Goal: Task Accomplishment & Management: Complete application form

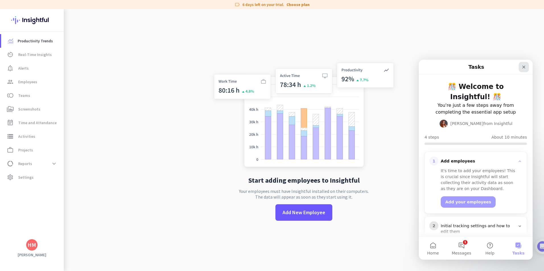
click at [522, 68] on icon "Close" at bounding box center [523, 67] width 3 height 3
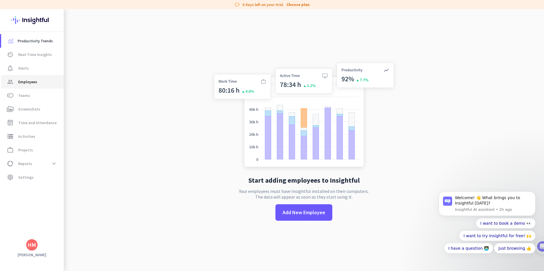
click at [40, 77] on link "group Employees" at bounding box center [32, 82] width 63 height 14
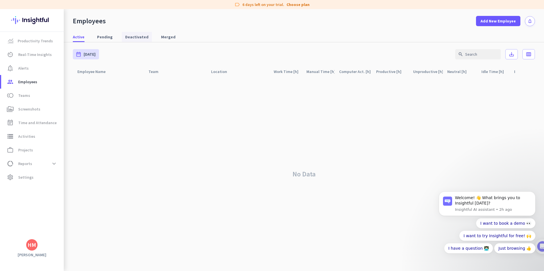
click at [133, 40] on span "Deactivated" at bounding box center [136, 37] width 23 height 10
click at [161, 36] on span "Merged" at bounding box center [168, 37] width 15 height 6
click at [84, 36] on link "Active" at bounding box center [78, 37] width 18 height 10
click at [39, 38] on span "Productivity Trends" at bounding box center [35, 41] width 35 height 7
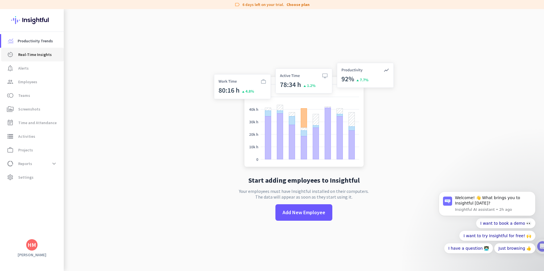
click at [35, 52] on span "Real-Time Insights" at bounding box center [35, 54] width 34 height 7
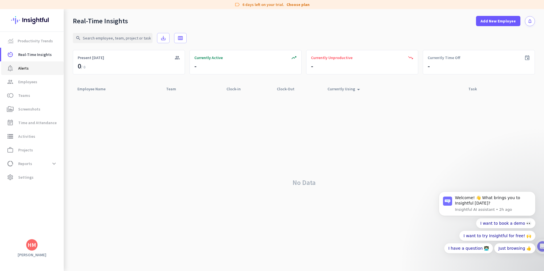
click at [32, 65] on span "notification_important Alerts" at bounding box center [32, 68] width 53 height 7
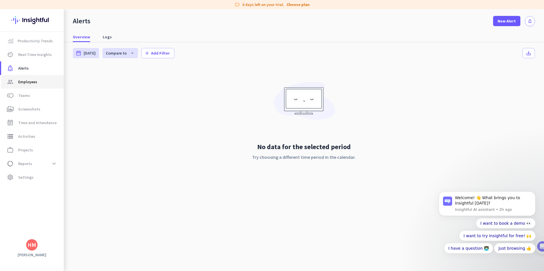
click at [32, 80] on span "Employees" at bounding box center [27, 82] width 19 height 7
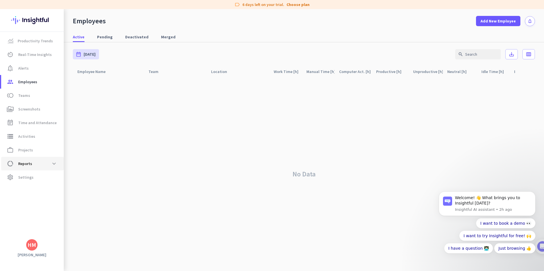
click at [39, 162] on span "data_usage Reports expand_more" at bounding box center [32, 164] width 53 height 10
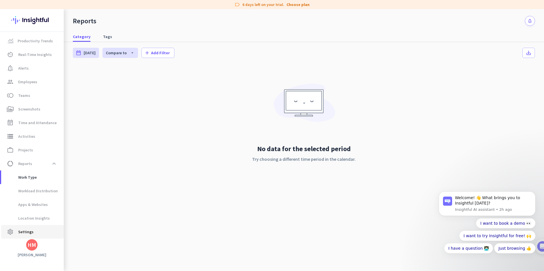
click at [35, 234] on span "settings Settings" at bounding box center [32, 232] width 53 height 7
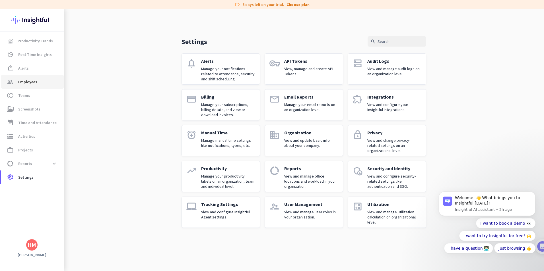
click at [43, 83] on span "group Employees" at bounding box center [32, 82] width 53 height 7
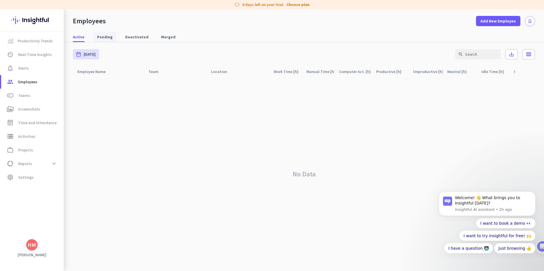
click at [109, 37] on span "Pending" at bounding box center [105, 37] width 16 height 6
click at [83, 36] on span "Active" at bounding box center [79, 37] width 12 height 6
click at [41, 99] on link "toll Teams" at bounding box center [32, 96] width 63 height 14
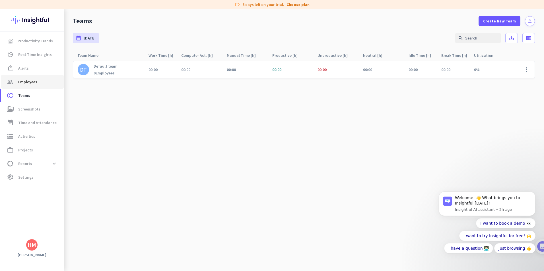
click at [39, 86] on link "group Employees" at bounding box center [32, 82] width 63 height 14
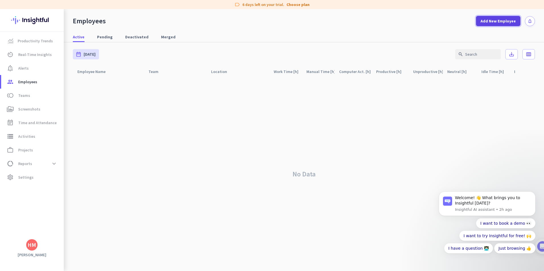
click at [488, 24] on span at bounding box center [498, 21] width 44 height 14
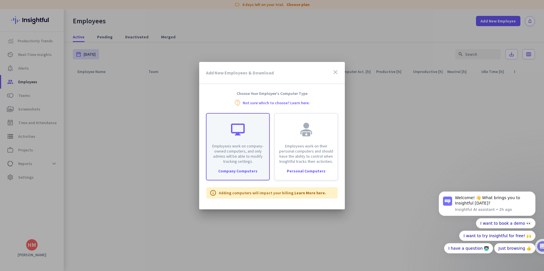
click at [258, 134] on div "Employees work on company-owned computers, and only admins will be able to modi…" at bounding box center [238, 139] width 63 height 50
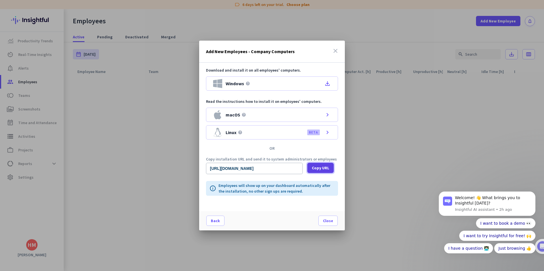
click at [310, 170] on span at bounding box center [320, 168] width 26 height 14
click at [328, 81] on icon "file_download" at bounding box center [327, 83] width 7 height 7
click at [47, 162] on div at bounding box center [272, 135] width 544 height 271
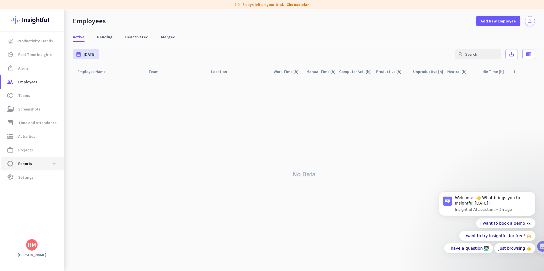
click at [47, 162] on span "data_usage Reports expand_more" at bounding box center [32, 164] width 53 height 10
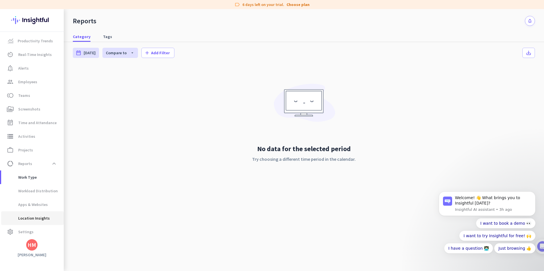
click at [40, 216] on span "Location Insights" at bounding box center [28, 219] width 44 height 14
type input "[DATE] - [DATE]"
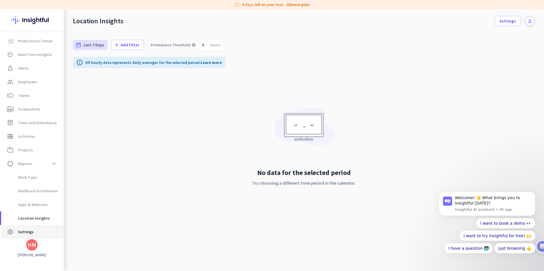
click at [32, 229] on span "Settings" at bounding box center [25, 232] width 15 height 7
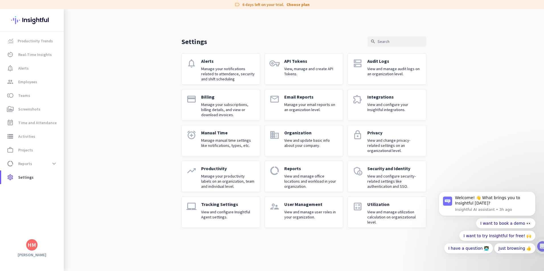
click at [365, 135] on link "lock Privacy View and change privacy-related settings on an organizational leve…" at bounding box center [387, 140] width 79 height 31
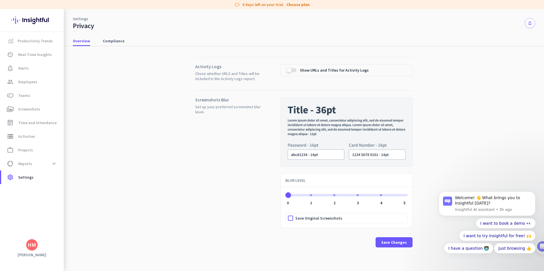
click at [250, 95] on div "Screenshots Blur Set up your preferred screenshot blur level. BLUR LEVEL 0 0 1 …" at bounding box center [303, 173] width 217 height 166
click at [307, 195] on span "ngx-slider" at bounding box center [346, 195] width 122 height 2
drag, startPoint x: 309, startPoint y: 195, endPoint x: 292, endPoint y: 195, distance: 17.1
click at [292, 195] on ngx-slider "0 0 1 2 3 4 5" at bounding box center [346, 194] width 122 height 1
click at [293, 219] on div at bounding box center [291, 219] width 10 height 10
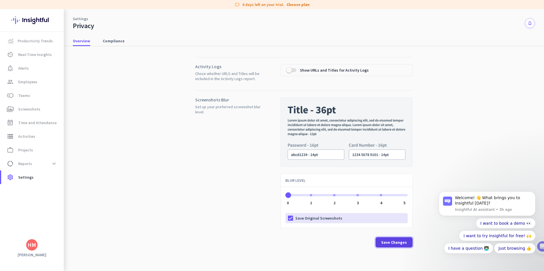
click at [386, 242] on span "Save Changes" at bounding box center [394, 243] width 26 height 6
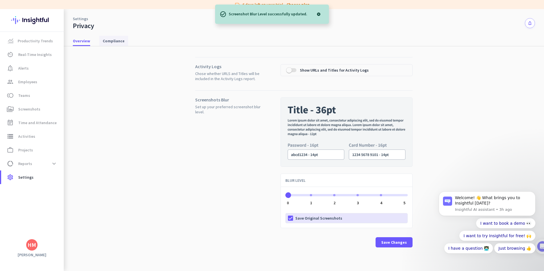
click at [106, 44] on span "Compliance" at bounding box center [114, 41] width 22 height 10
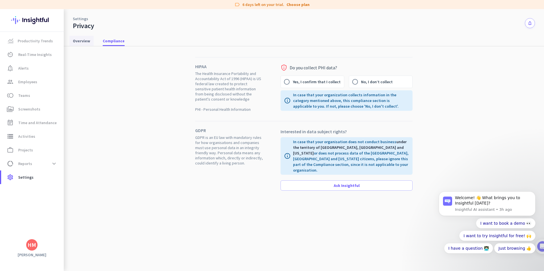
click at [92, 40] on link "Overview" at bounding box center [81, 41] width 24 height 10
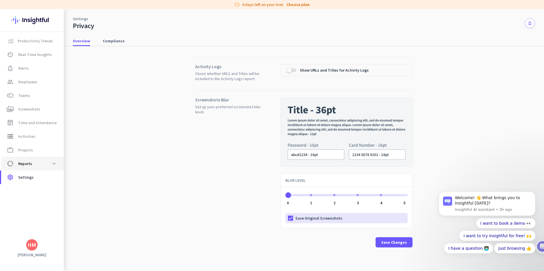
click at [17, 165] on span "data_usage Reports" at bounding box center [19, 163] width 26 height 7
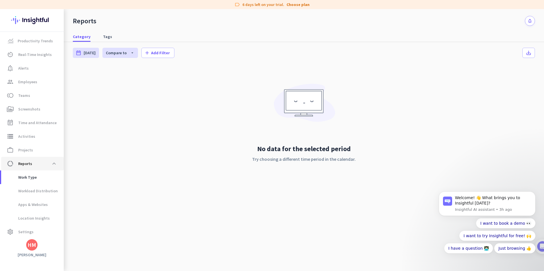
click at [17, 165] on span "data_usage Reports" at bounding box center [19, 163] width 26 height 7
click at [52, 164] on span at bounding box center [54, 164] width 10 height 10
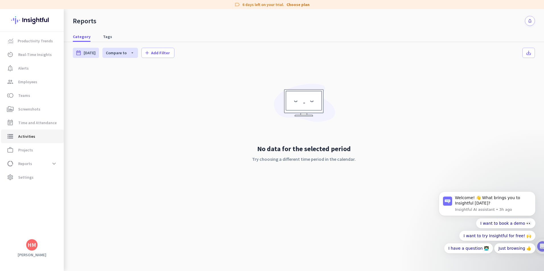
click at [41, 141] on link "storage Activities" at bounding box center [32, 137] width 63 height 14
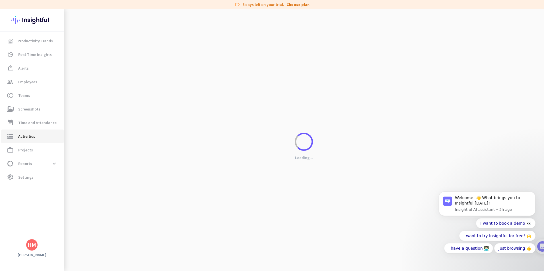
type input "[DATE]"
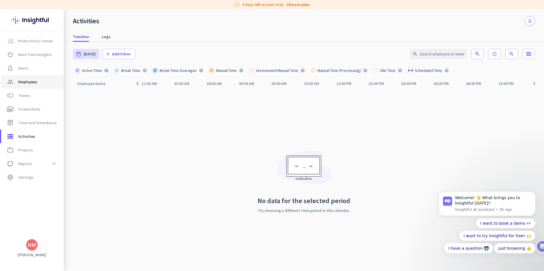
click at [32, 78] on link "group Employees" at bounding box center [32, 82] width 63 height 14
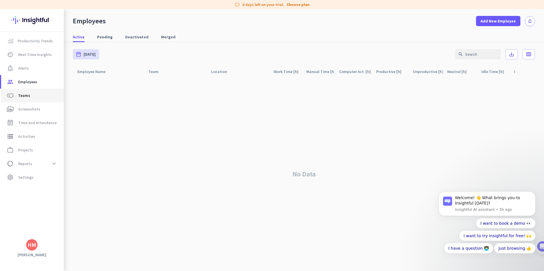
click at [28, 91] on link "toll Teams" at bounding box center [32, 96] width 63 height 14
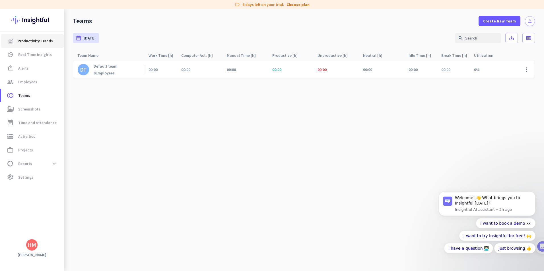
click at [34, 43] on span "Productivity Trends" at bounding box center [35, 41] width 35 height 7
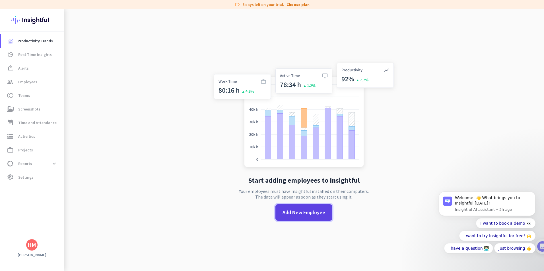
click at [283, 211] on span "Add New Employee" at bounding box center [304, 212] width 43 height 7
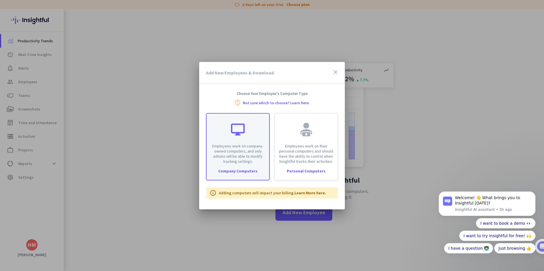
click at [253, 161] on p "Employees work on company-owned computers, and only admins will be able to modi…" at bounding box center [238, 154] width 56 height 20
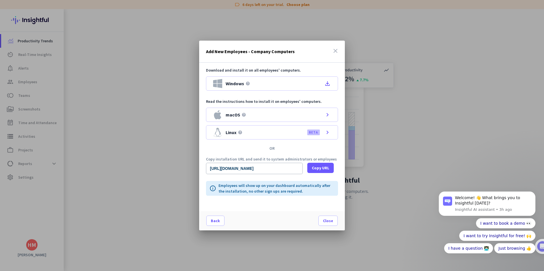
click at [335, 49] on icon "close" at bounding box center [335, 51] width 7 height 7
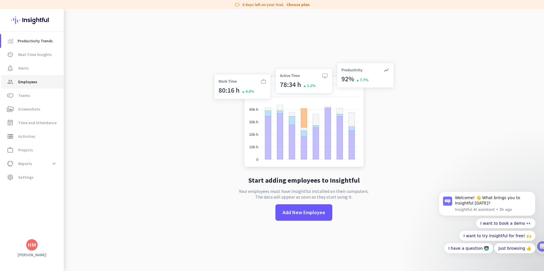
click at [34, 80] on span "Employees" at bounding box center [27, 82] width 19 height 7
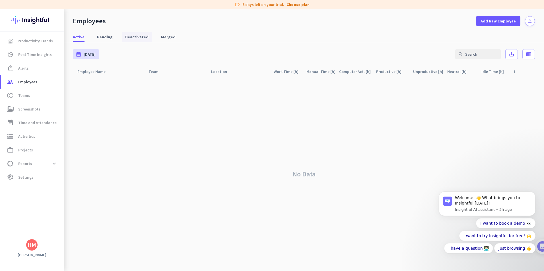
click at [134, 38] on span "Deactivated" at bounding box center [136, 37] width 23 height 6
click at [76, 35] on span "Active" at bounding box center [79, 37] width 12 height 6
click at [50, 46] on link "Productivity Trends" at bounding box center [32, 41] width 63 height 14
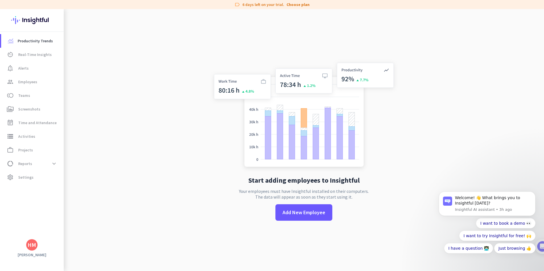
click at [342, 74] on img at bounding box center [304, 115] width 188 height 113
click at [347, 79] on img at bounding box center [304, 115] width 188 height 113
click at [361, 80] on img at bounding box center [304, 115] width 188 height 113
click at [255, 83] on img at bounding box center [304, 115] width 188 height 113
click at [260, 81] on img at bounding box center [304, 115] width 188 height 113
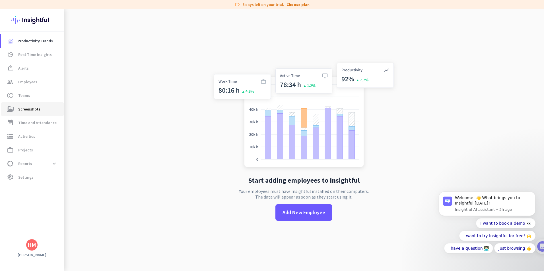
click at [41, 114] on link "perm_media Screenshots" at bounding box center [32, 109] width 63 height 14
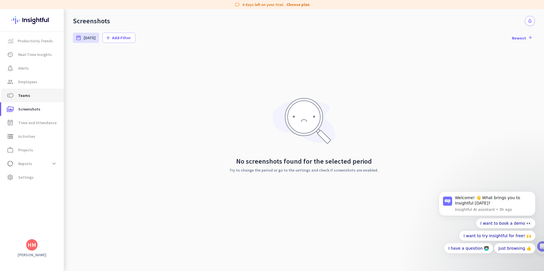
click at [41, 101] on link "toll Teams" at bounding box center [32, 96] width 63 height 14
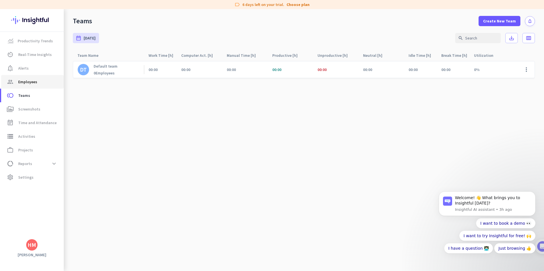
click at [39, 79] on span "group Employees" at bounding box center [32, 82] width 53 height 7
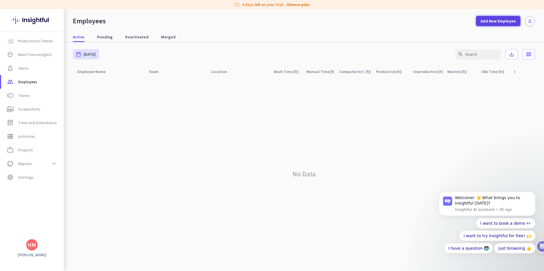
click at [493, 24] on button "Add New Employee" at bounding box center [498, 21] width 44 height 10
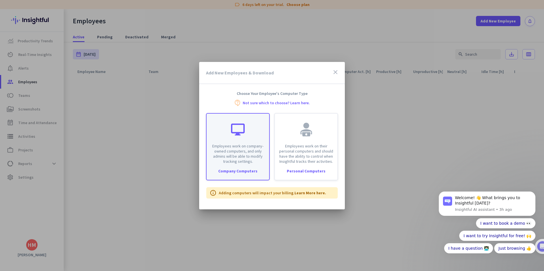
click at [238, 166] on div "Employees work on company-owned computers, and only admins will be able to modi…" at bounding box center [238, 146] width 64 height 67
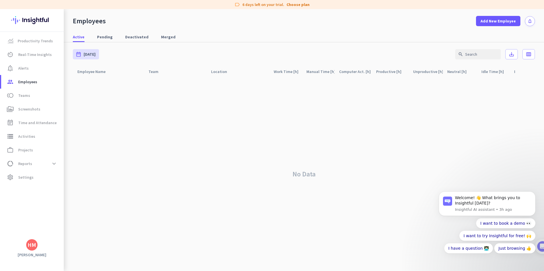
type input "[URL][DOMAIN_NAME]"
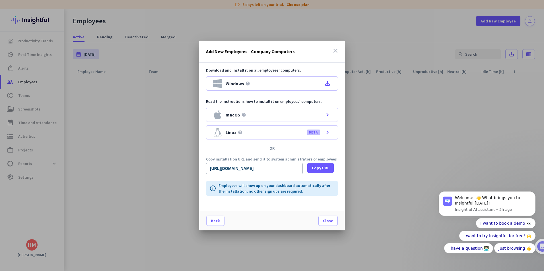
click at [338, 53] on icon "close" at bounding box center [335, 51] width 7 height 7
